Goal: Find specific page/section

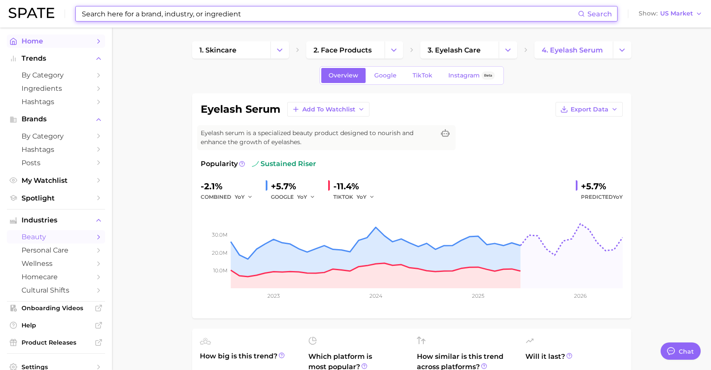
scroll to position [54, 0]
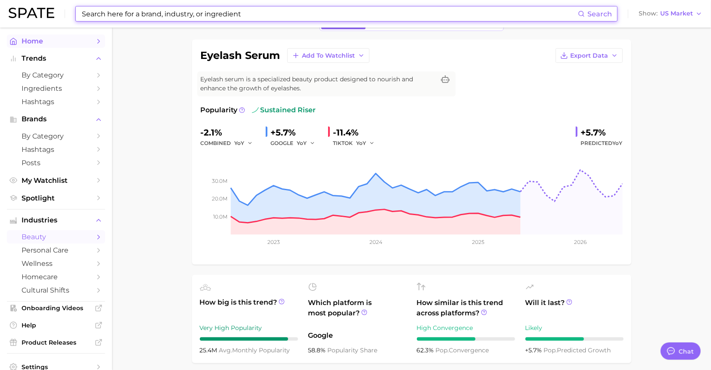
click at [34, 43] on span "Home" at bounding box center [56, 41] width 69 height 8
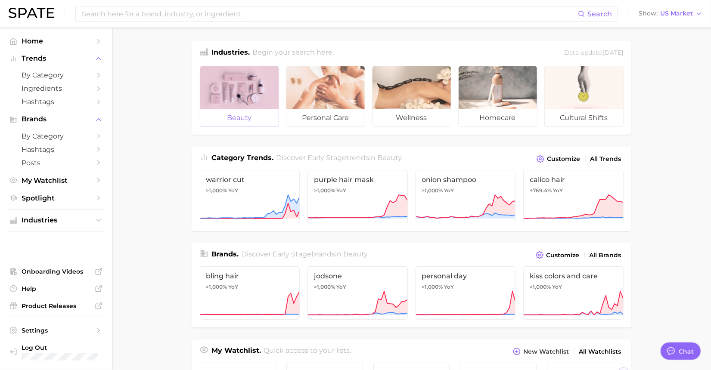
click at [243, 82] on div at bounding box center [239, 87] width 78 height 43
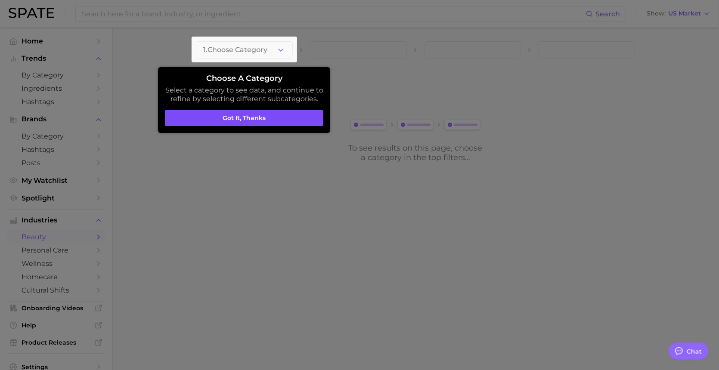
click at [300, 120] on button "Got it, thanks" at bounding box center [244, 118] width 158 height 16
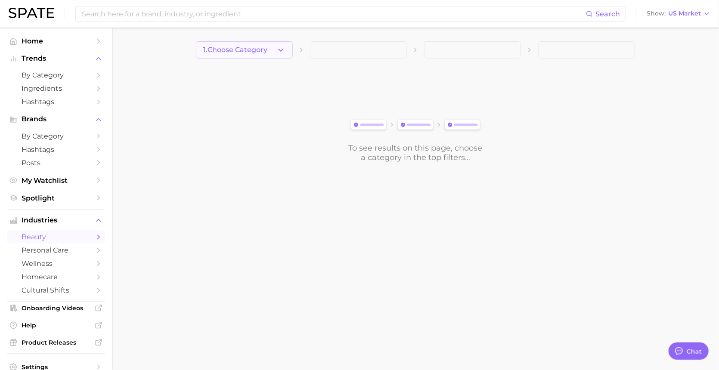
click at [285, 44] on button "1. Choose Category" at bounding box center [244, 49] width 97 height 17
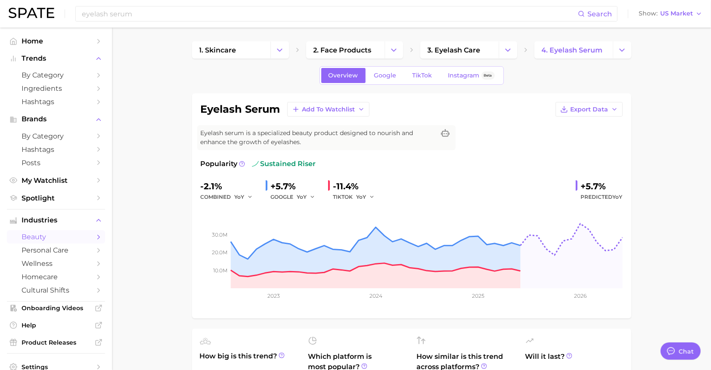
scroll to position [54, 0]
